Goal: Share content

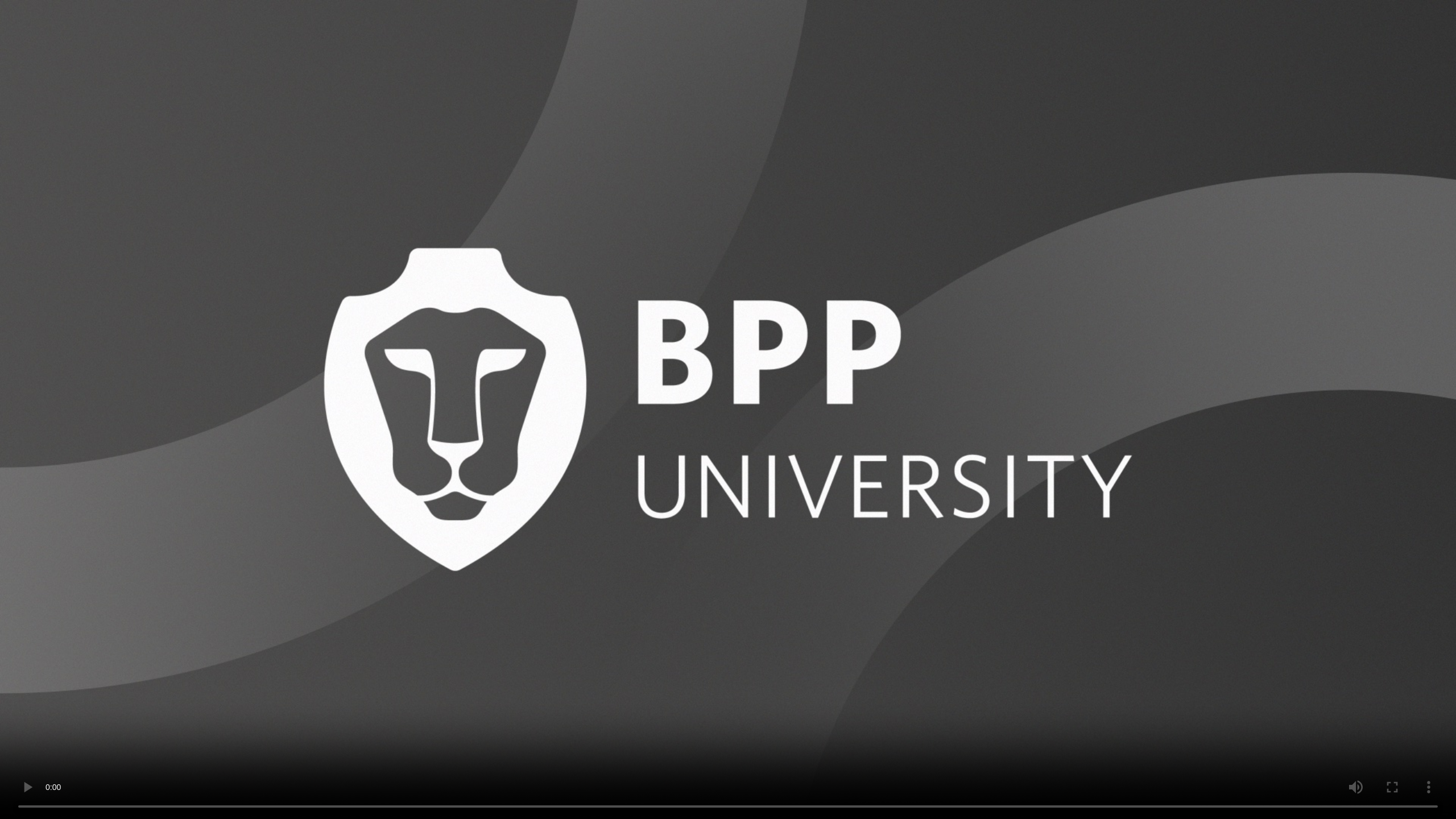
click at [1325, 467] on video at bounding box center [728, 410] width 1456 height 819
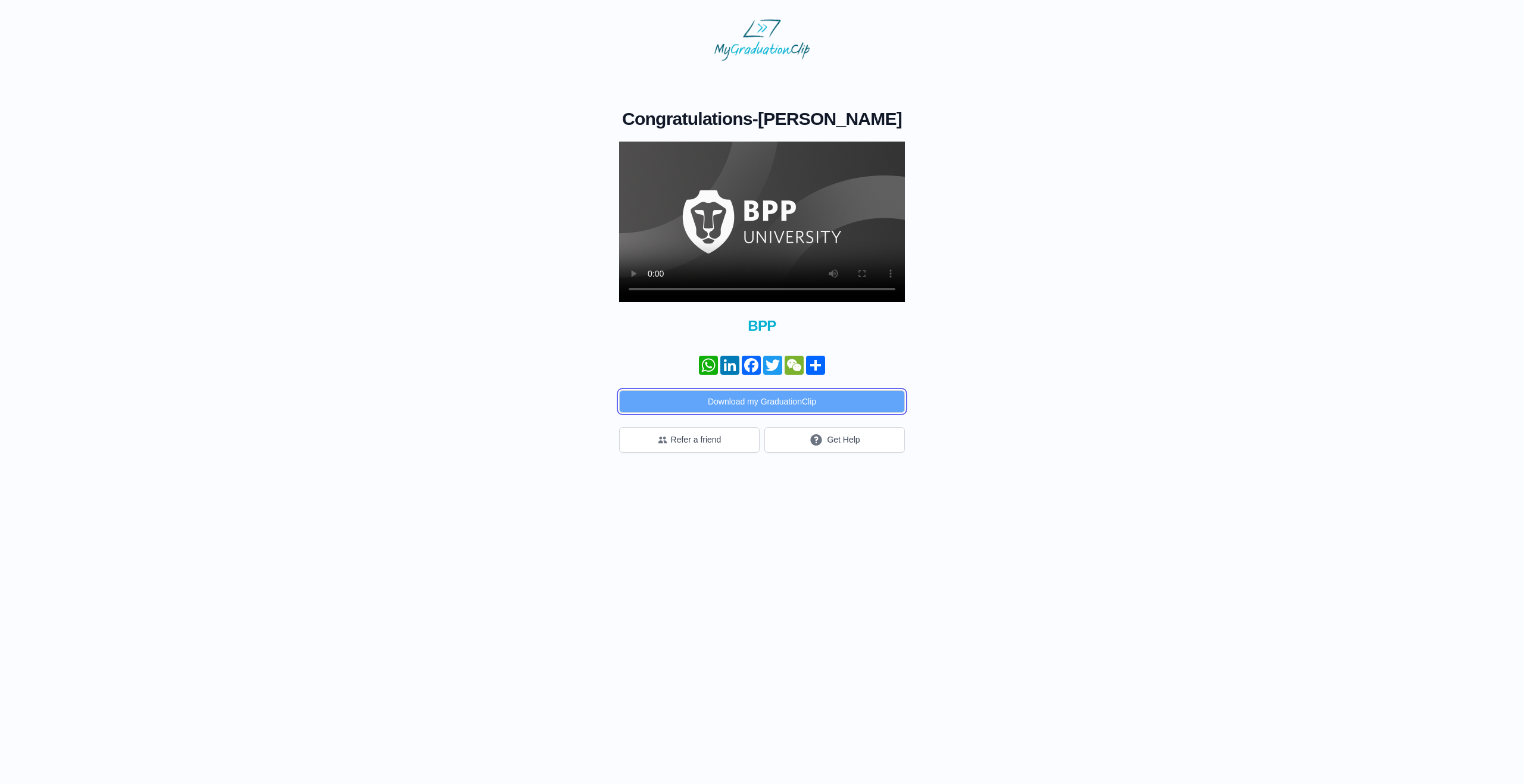
click at [771, 419] on div "Congratulations - [PERSON_NAME] × Share your GraduationClip now! WhatsApp Linke…" at bounding box center [762, 280] width 286 height 344
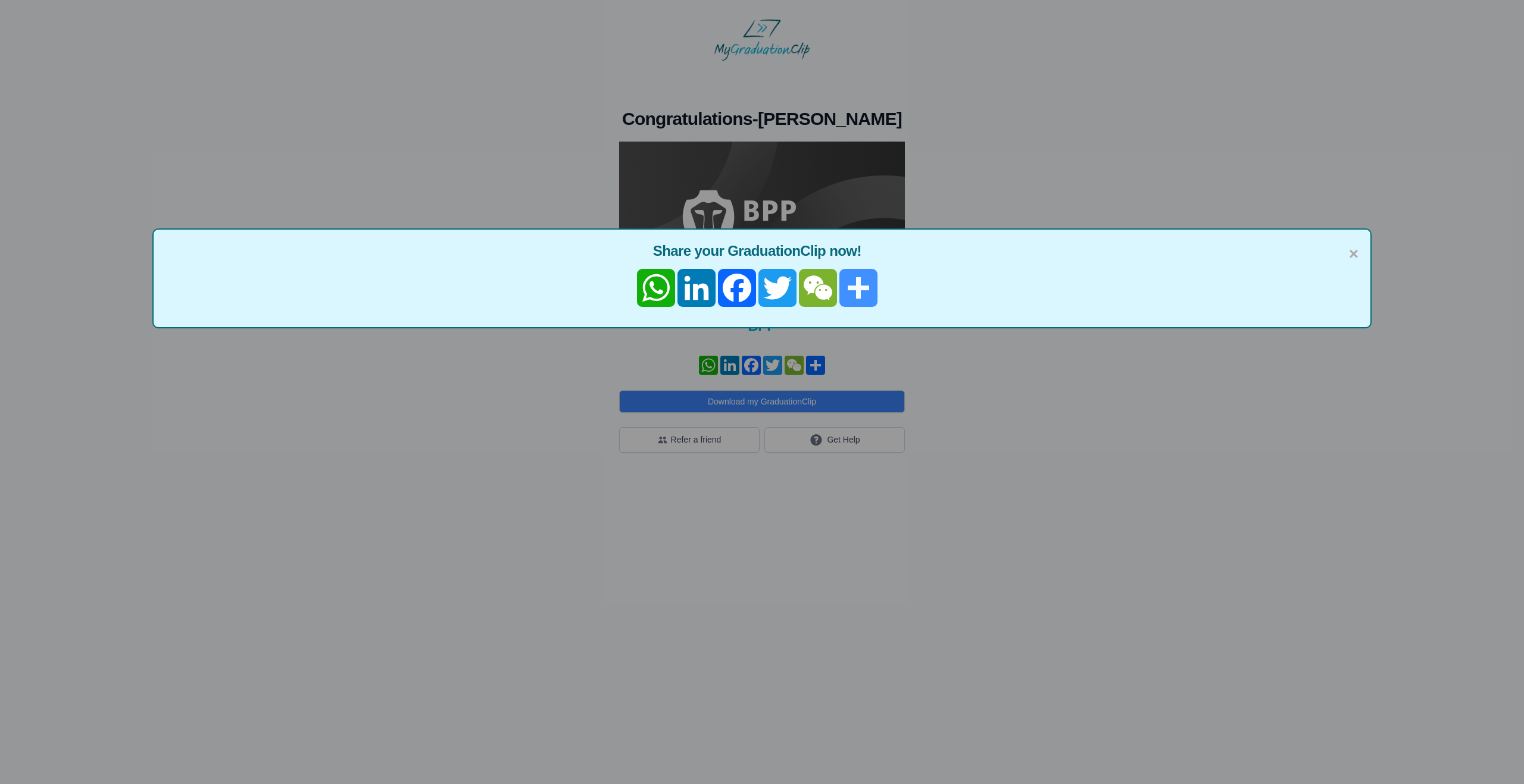
click at [846, 293] on link "Share" at bounding box center [859, 288] width 41 height 38
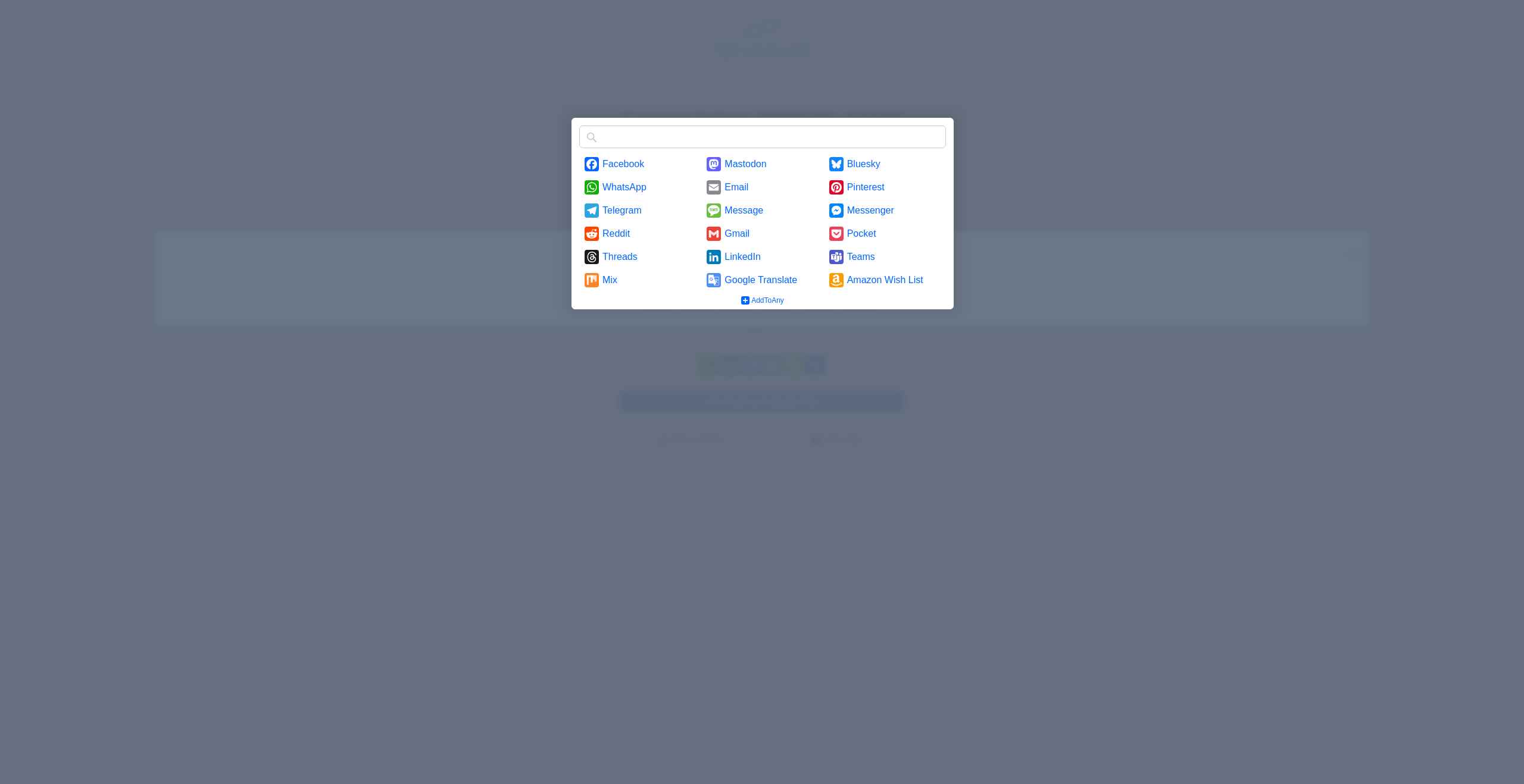
click at [1129, 308] on div at bounding box center [762, 392] width 1524 height 784
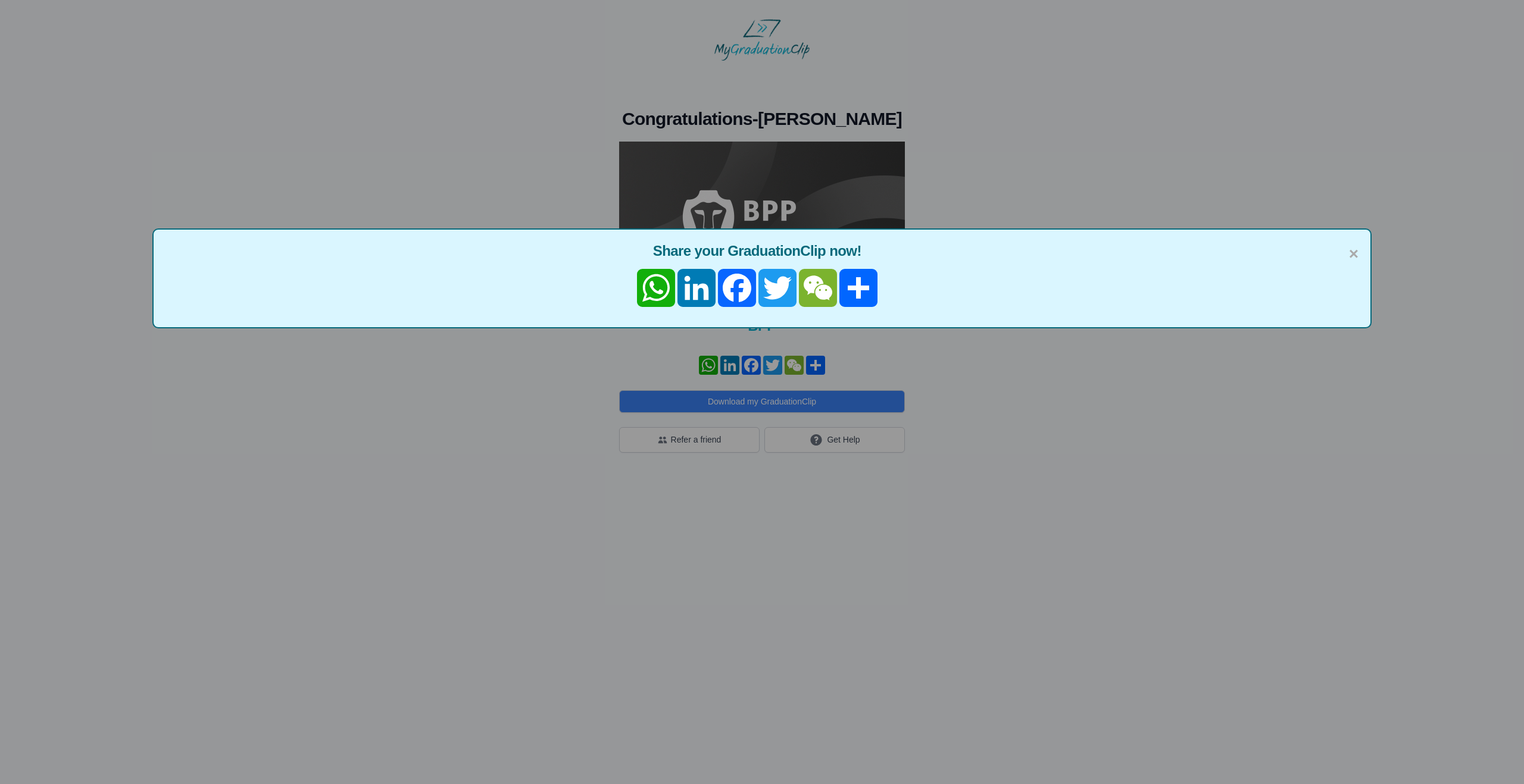
click at [901, 673] on div "× Share your GraduationClip now! WhatsApp LinkedIn Facebook Twitter WeChat Share" at bounding box center [762, 392] width 1524 height 784
click at [731, 289] on link "Facebook" at bounding box center [737, 288] width 41 height 38
click at [1051, 284] on div "WhatsApp LinkedIn Facebook Twitter WeChat Share" at bounding box center [757, 287] width 1184 height 55
click at [856, 289] on link "Share" at bounding box center [859, 288] width 41 height 38
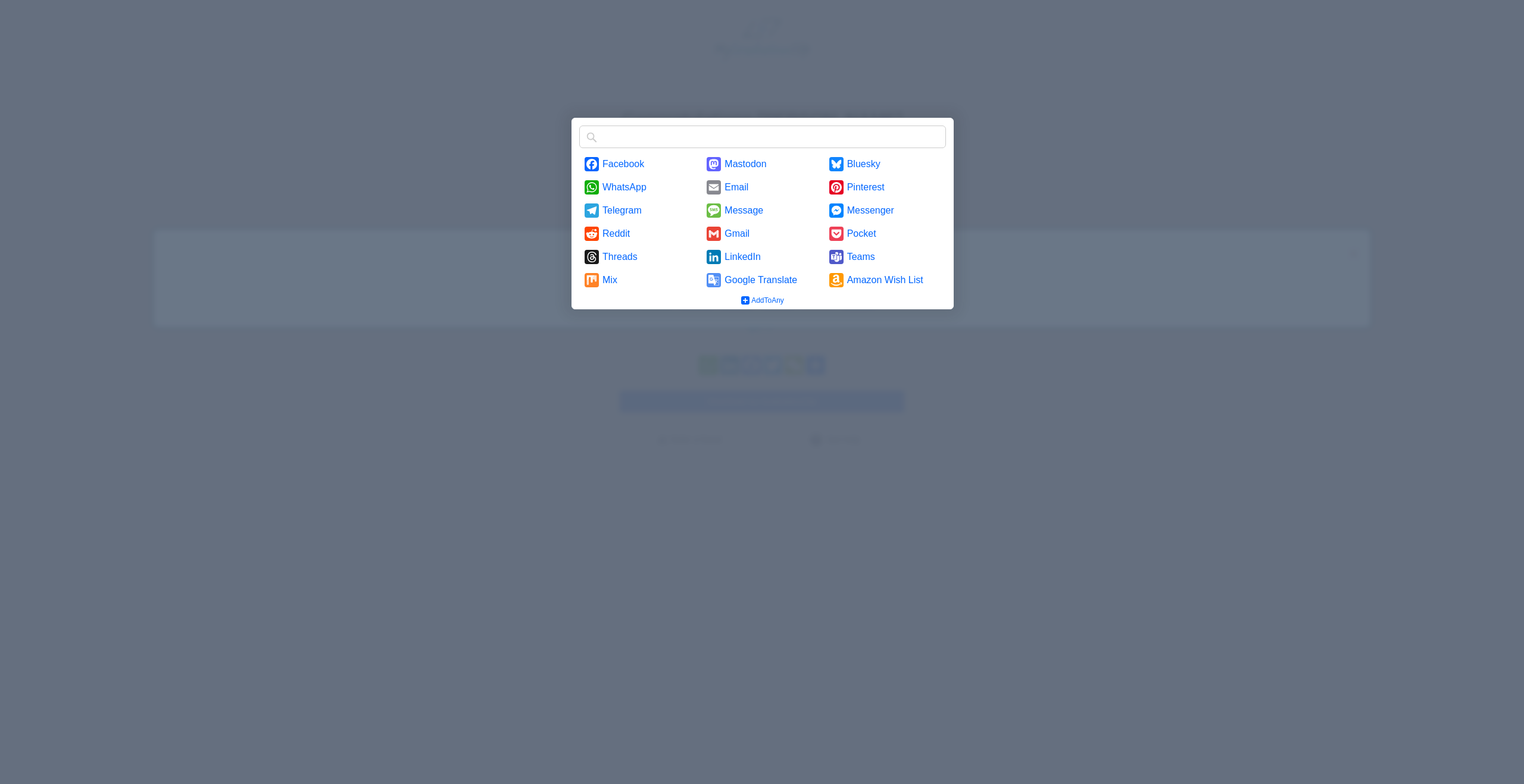
click at [1227, 271] on div at bounding box center [762, 392] width 1524 height 784
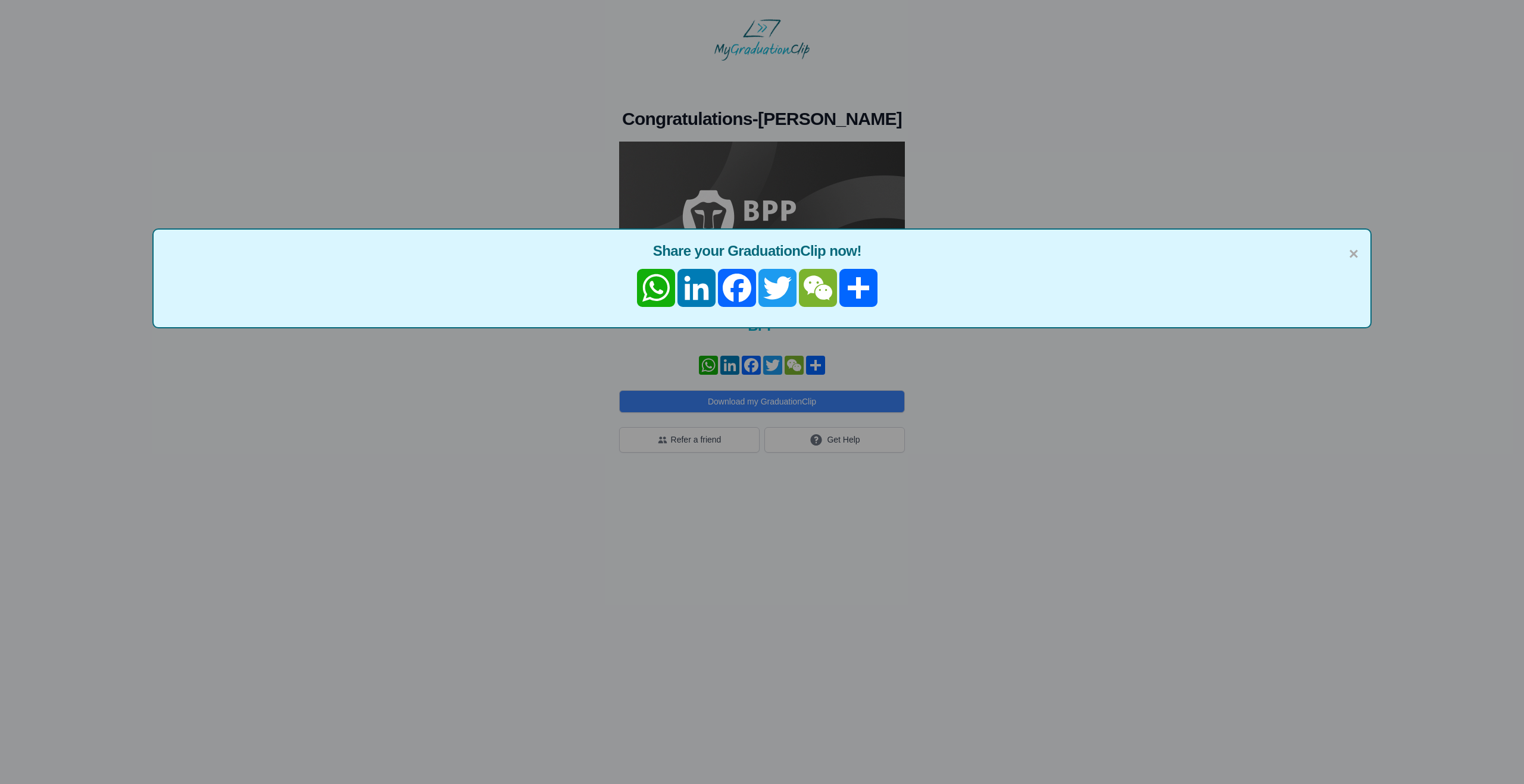
click at [548, 372] on div "× Share your GraduationClip now! WhatsApp LinkedIn Facebook Twitter WeChat Share" at bounding box center [762, 392] width 1524 height 784
drag, startPoint x: 1348, startPoint y: 254, endPoint x: 997, endPoint y: 223, distance: 352.4
click at [1346, 254] on span "Share your GraduationClip now!" at bounding box center [762, 251] width 1193 height 19
drag, startPoint x: 1353, startPoint y: 249, endPoint x: 1321, endPoint y: 246, distance: 32.1
click at [1351, 249] on span "×" at bounding box center [1354, 254] width 10 height 25
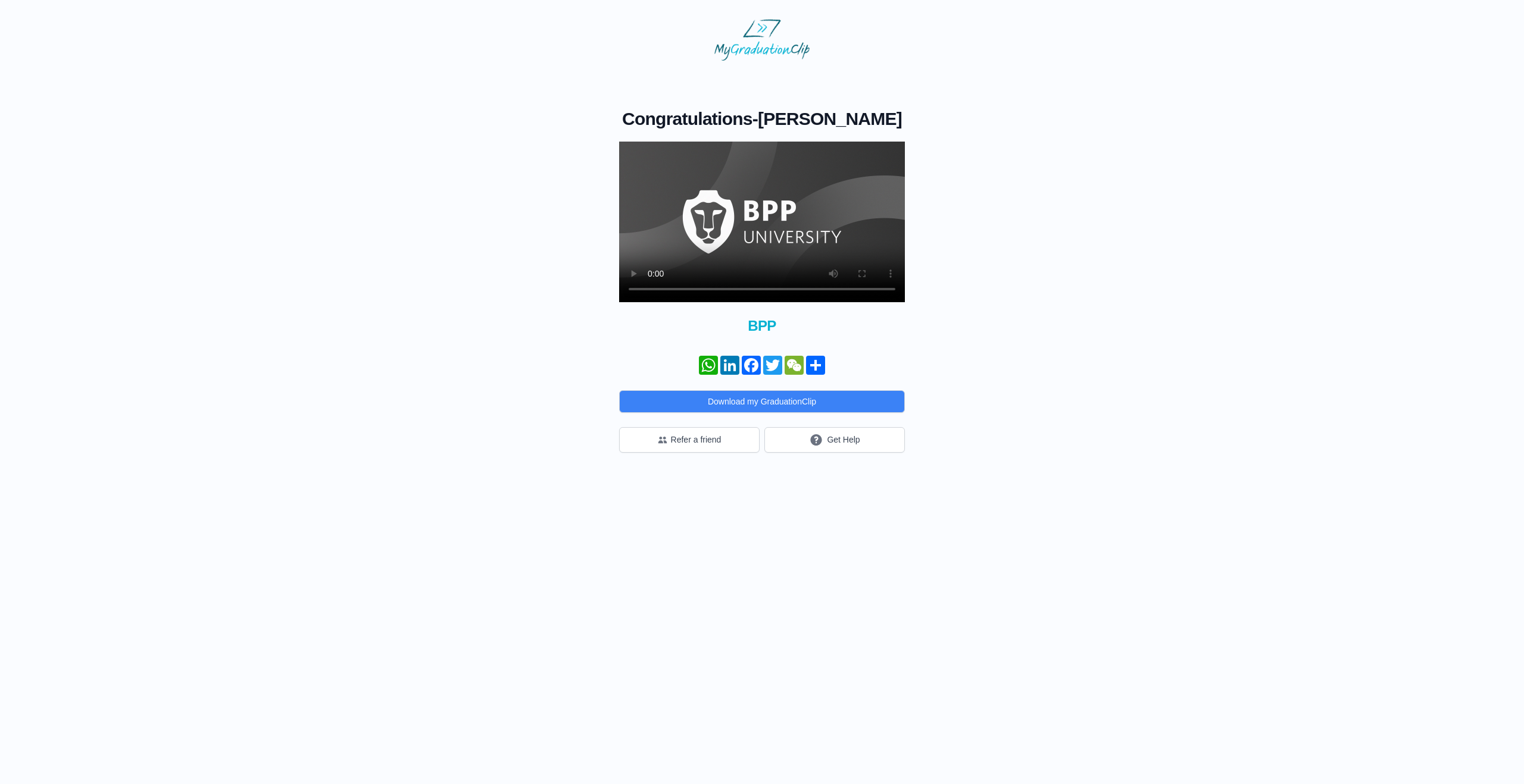
click at [771, 250] on video at bounding box center [762, 222] width 286 height 161
